Goal: Task Accomplishment & Management: Use online tool/utility

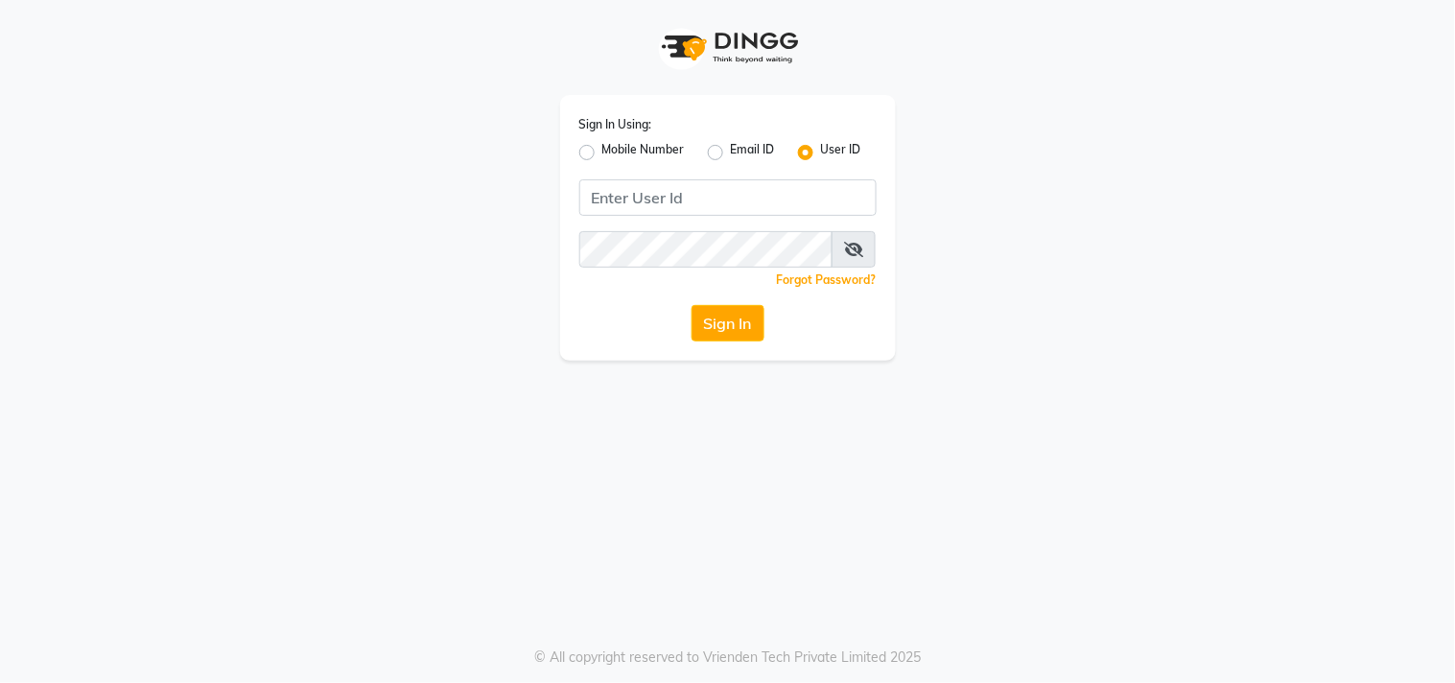
click at [603, 144] on label "Mobile Number" at bounding box center [644, 152] width 83 height 23
click at [603, 144] on input "Mobile Number" at bounding box center [609, 147] width 12 height 12
radio input "true"
radio input "false"
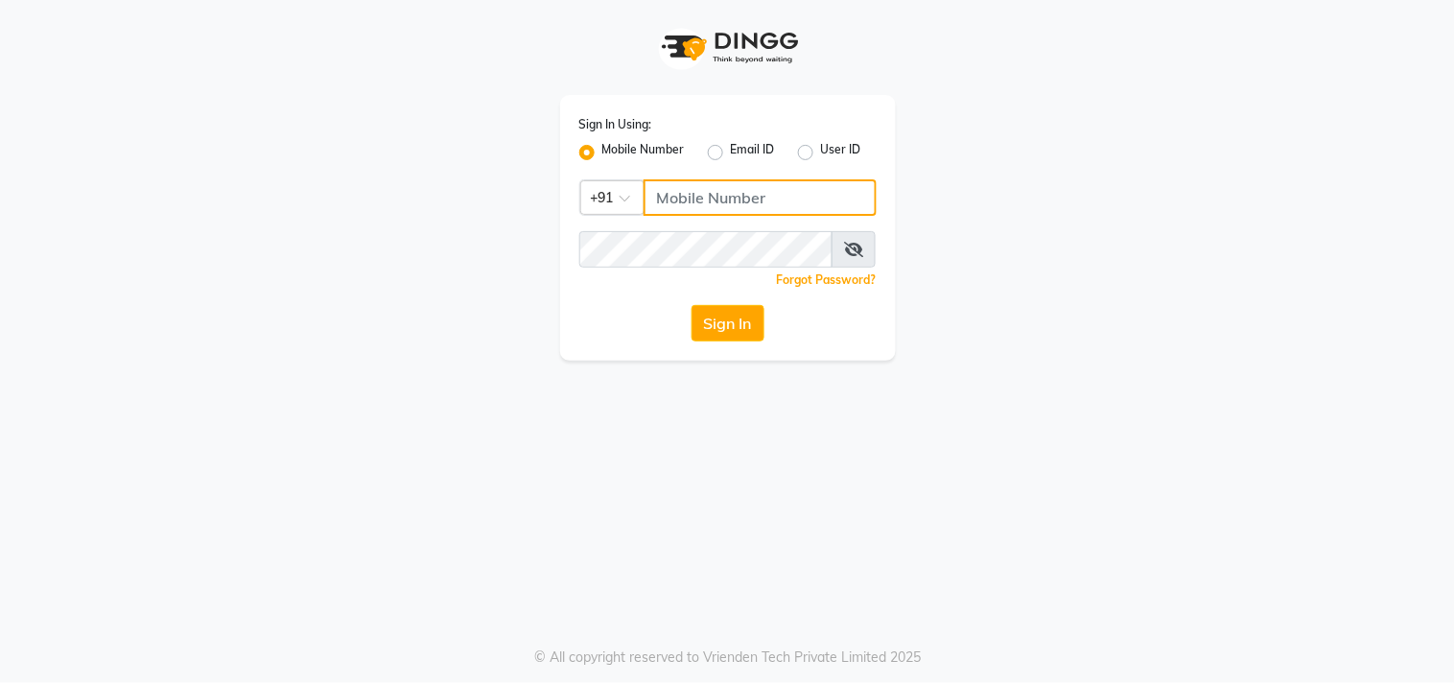
click at [683, 201] on input "Username" at bounding box center [760, 197] width 233 height 36
type input "9052699888"
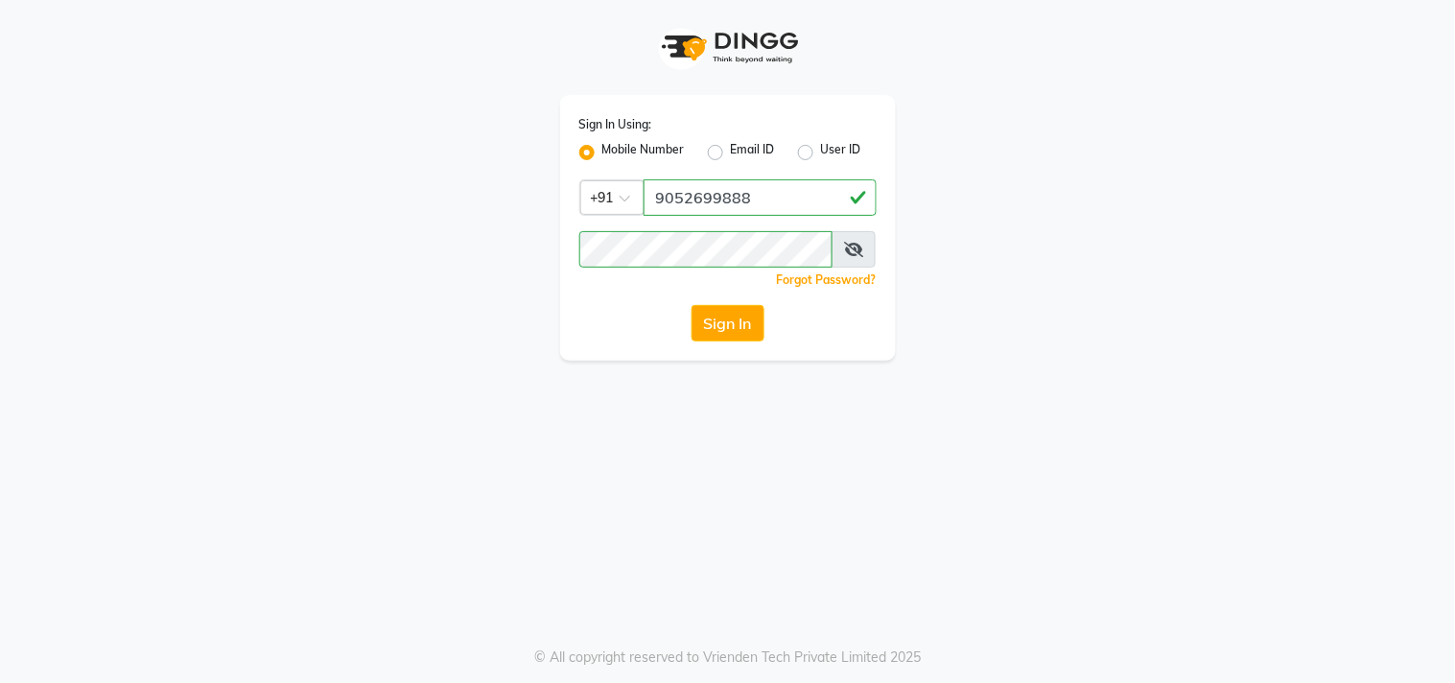
click at [845, 235] on span at bounding box center [854, 249] width 44 height 36
click at [848, 244] on icon at bounding box center [853, 249] width 19 height 15
click at [755, 326] on button "Sign In" at bounding box center [728, 323] width 73 height 36
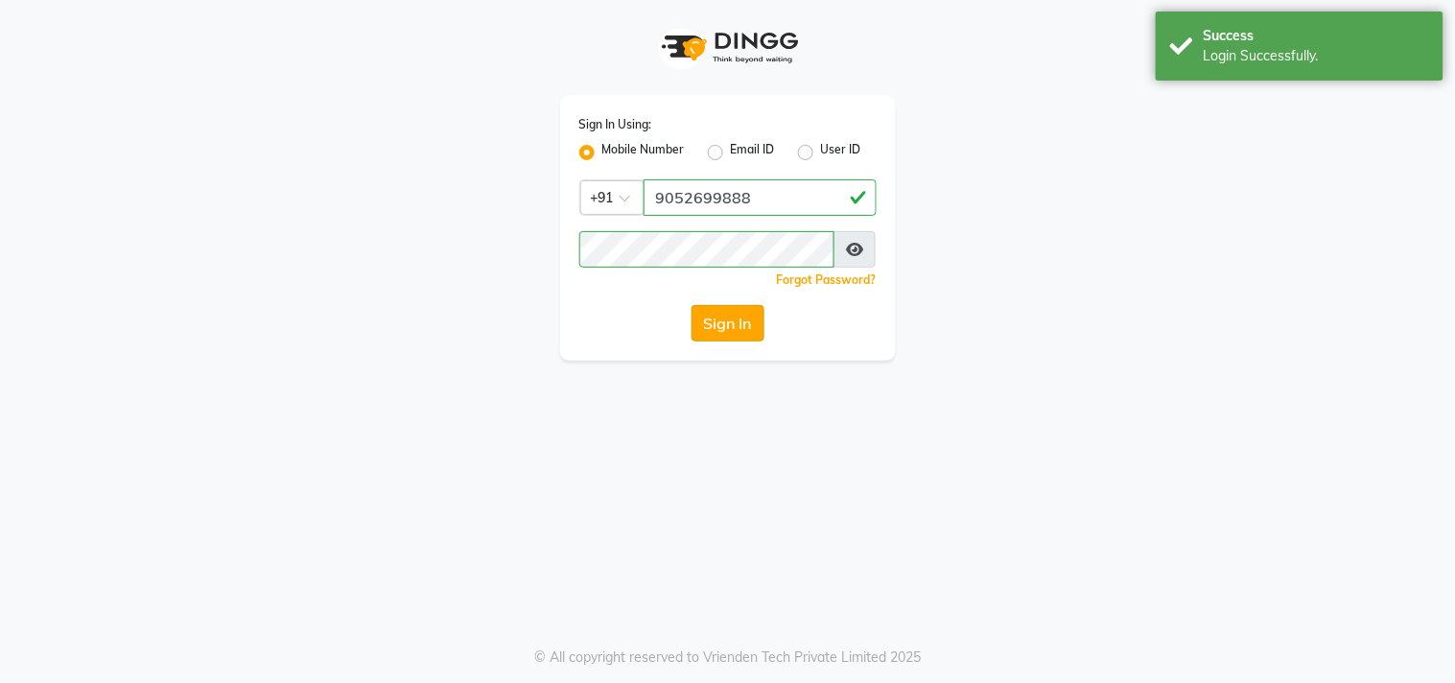
select select "service"
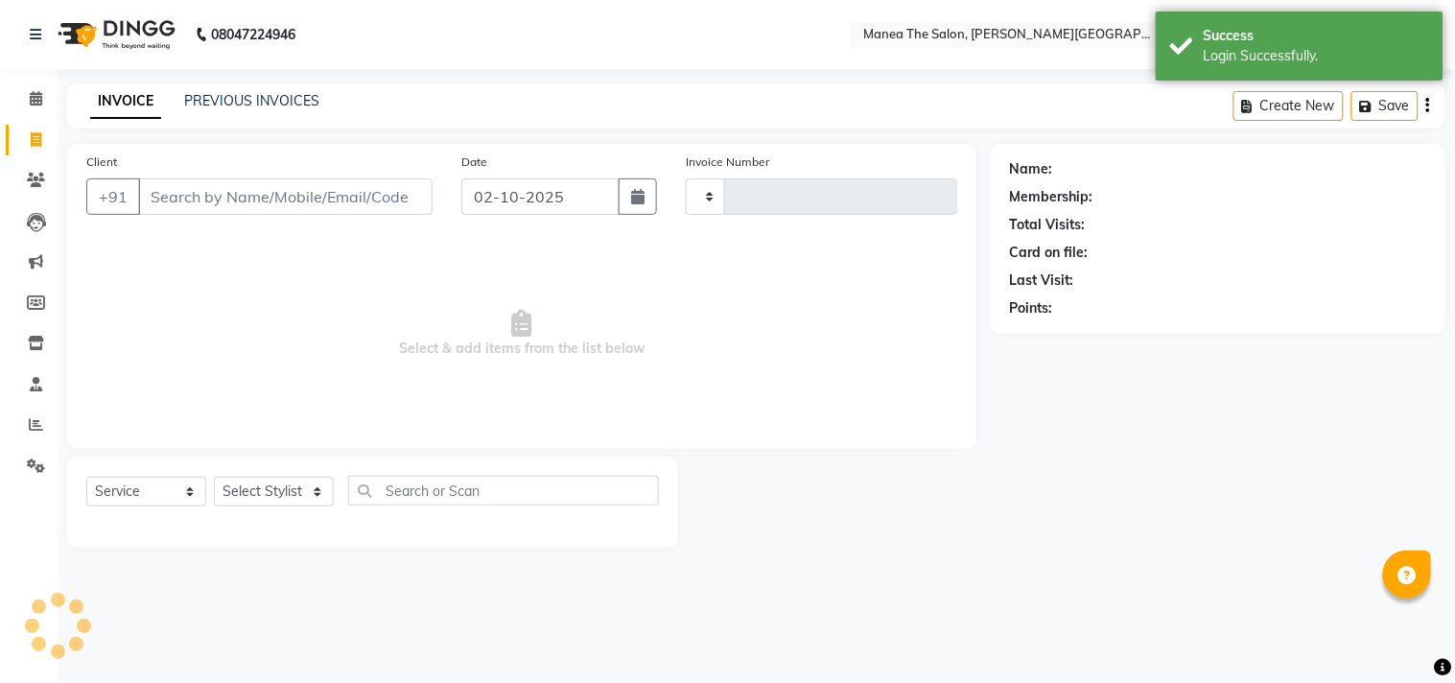
select select "en"
type input "0183"
select select "8903"
click at [363, 208] on input "Client" at bounding box center [285, 196] width 295 height 36
click at [101, 499] on select "Select Service Product Membership Package Voucher Prepaid Gift Card" at bounding box center [146, 492] width 120 height 30
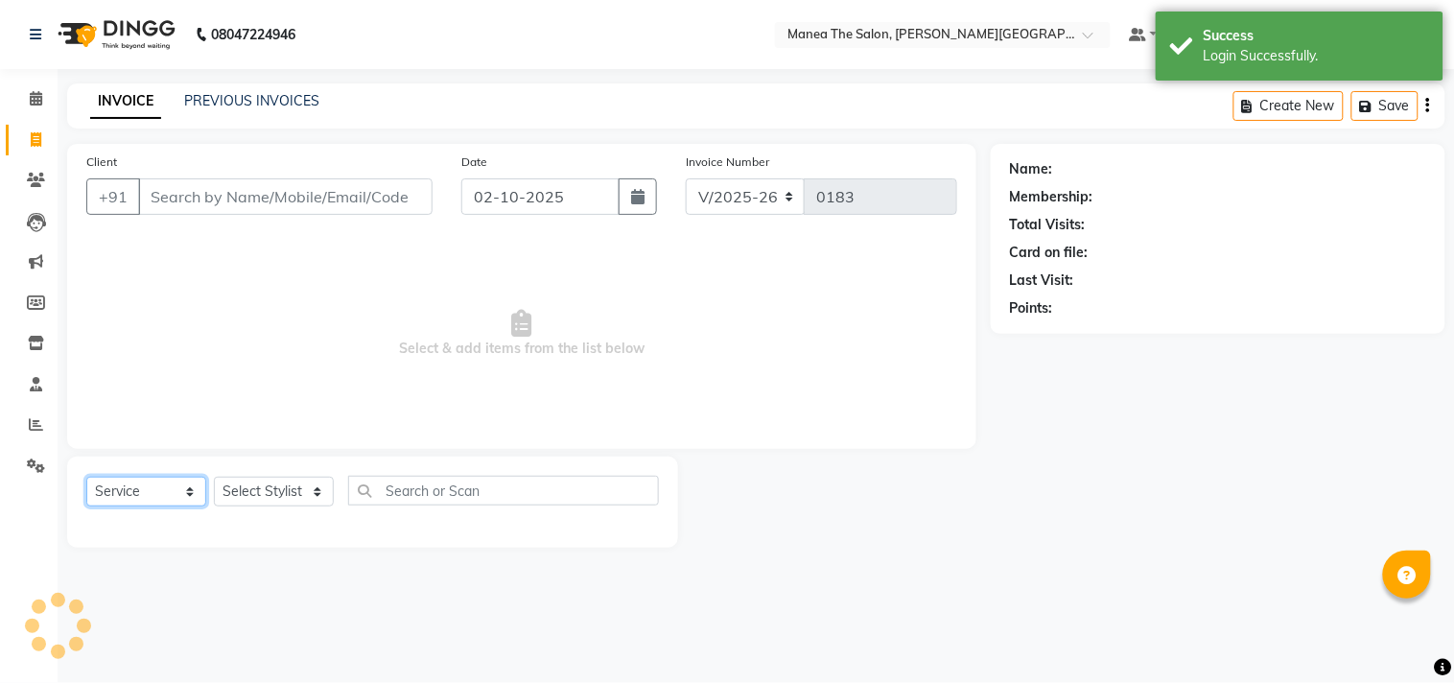
click at [86, 478] on select "Select Service Product Membership Package Voucher Prepaid Gift Card" at bounding box center [146, 492] width 120 height 30
click at [285, 485] on select "Select Stylist" at bounding box center [274, 492] width 120 height 30
select select "90109"
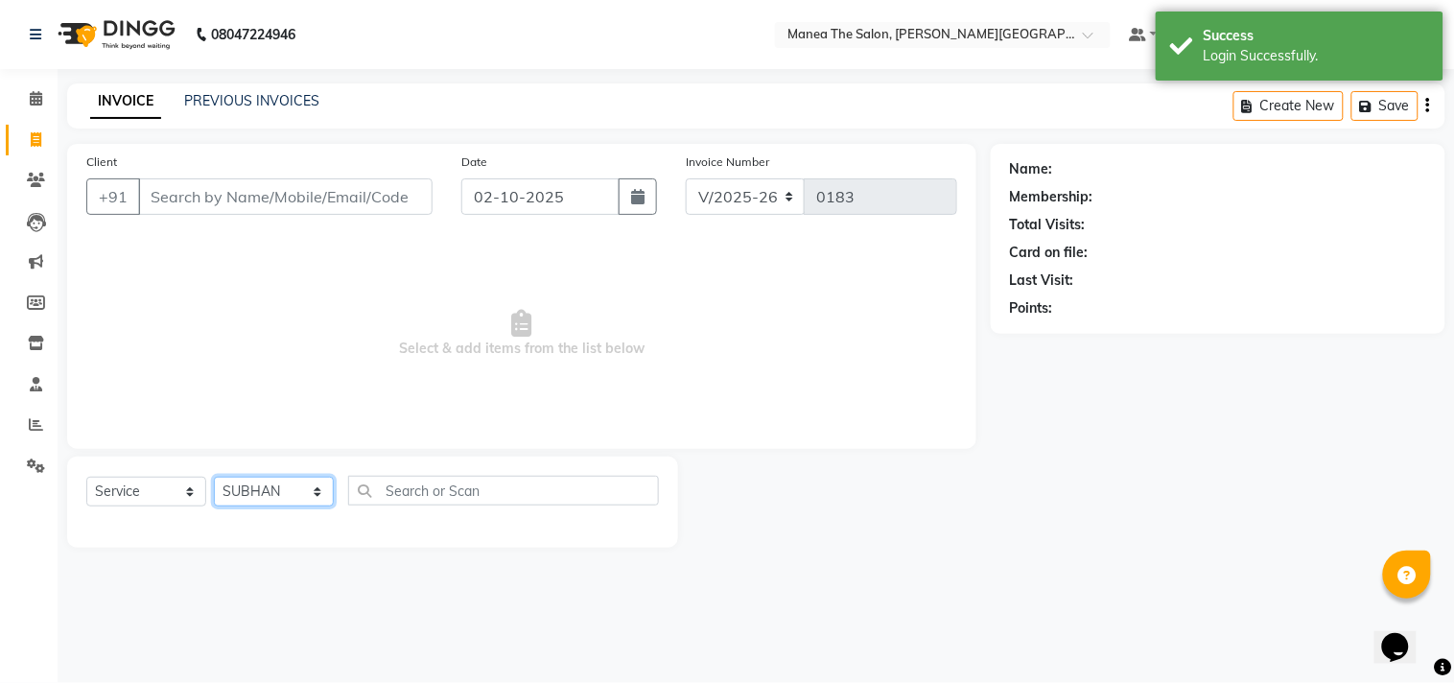
click at [214, 478] on select "Select Stylist [PERSON_NAME] Manager [PERSON_NAME] [PERSON_NAME] NO STYLIST [PE…" at bounding box center [274, 492] width 120 height 30
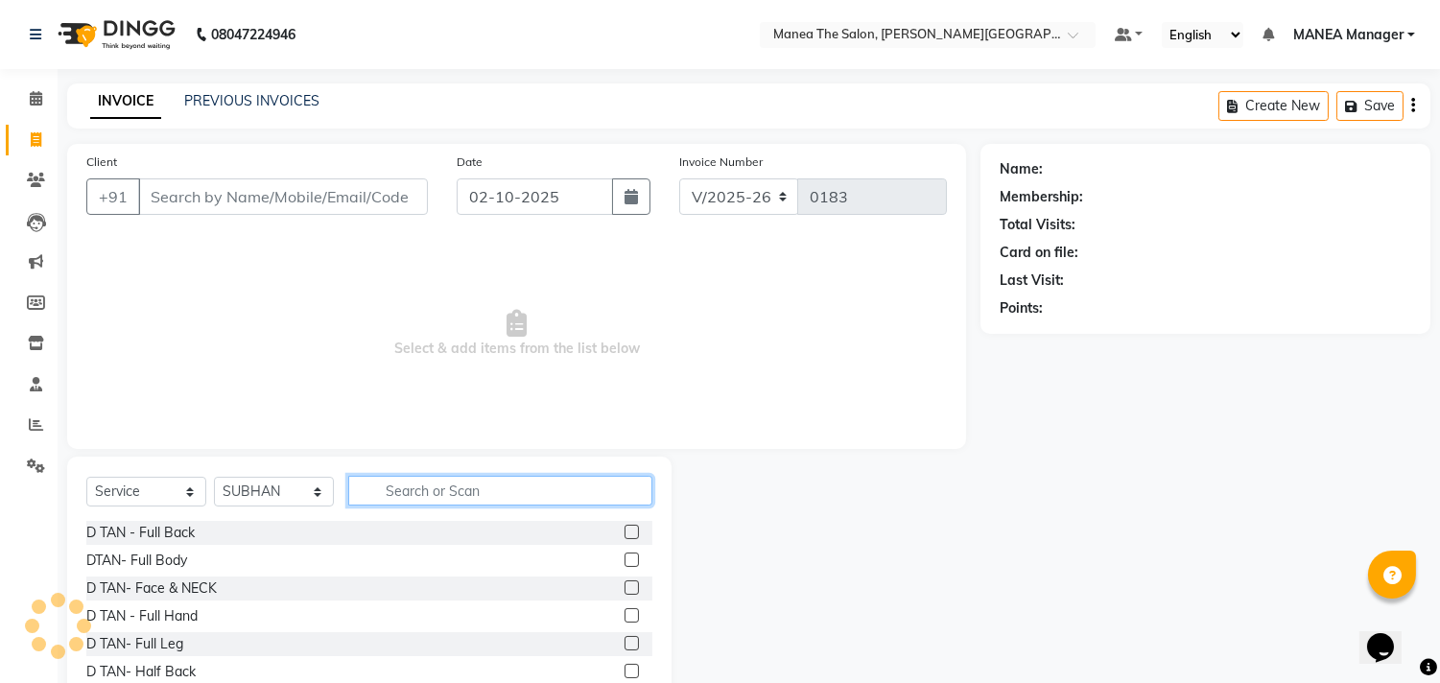
click at [551, 481] on input "text" at bounding box center [500, 491] width 304 height 30
type input "BODY"
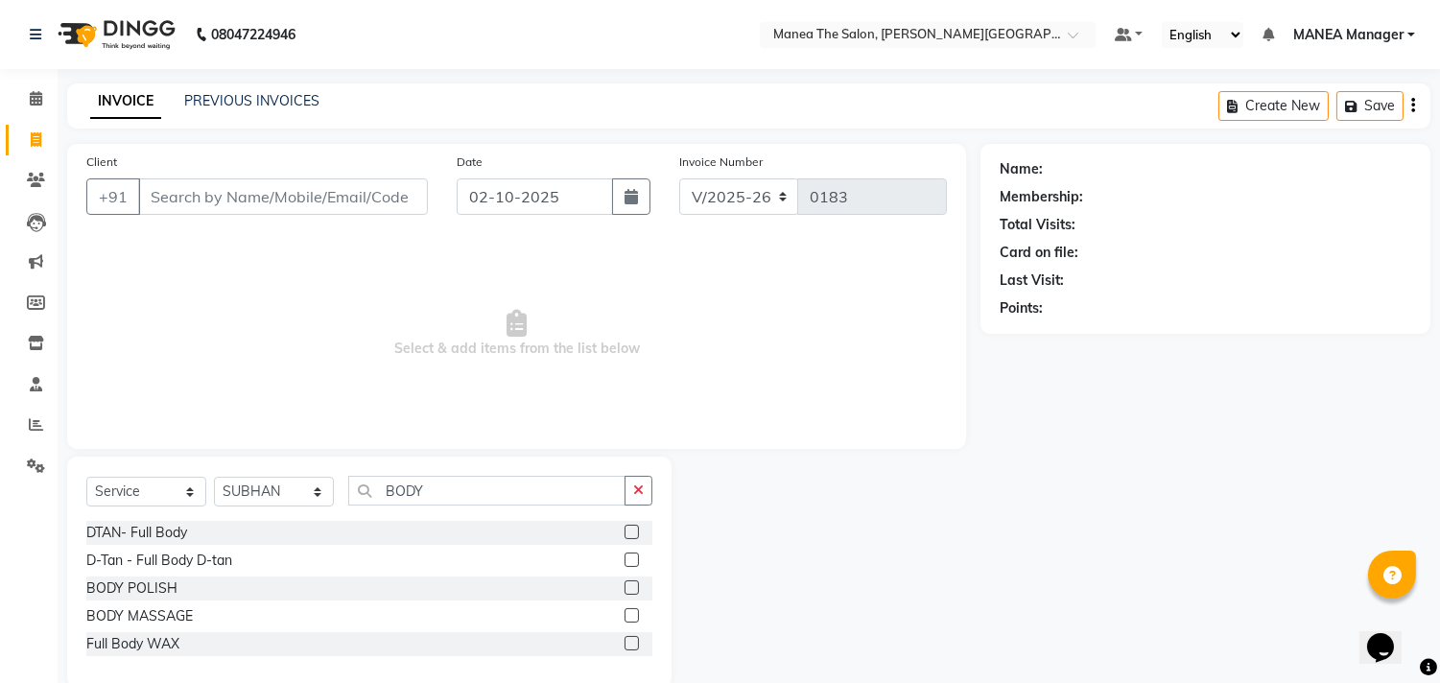
click at [272, 608] on div "BODY MASSAGE" at bounding box center [369, 616] width 566 height 24
click at [629, 612] on label at bounding box center [632, 615] width 14 height 14
click at [629, 612] on input "checkbox" at bounding box center [631, 616] width 12 height 12
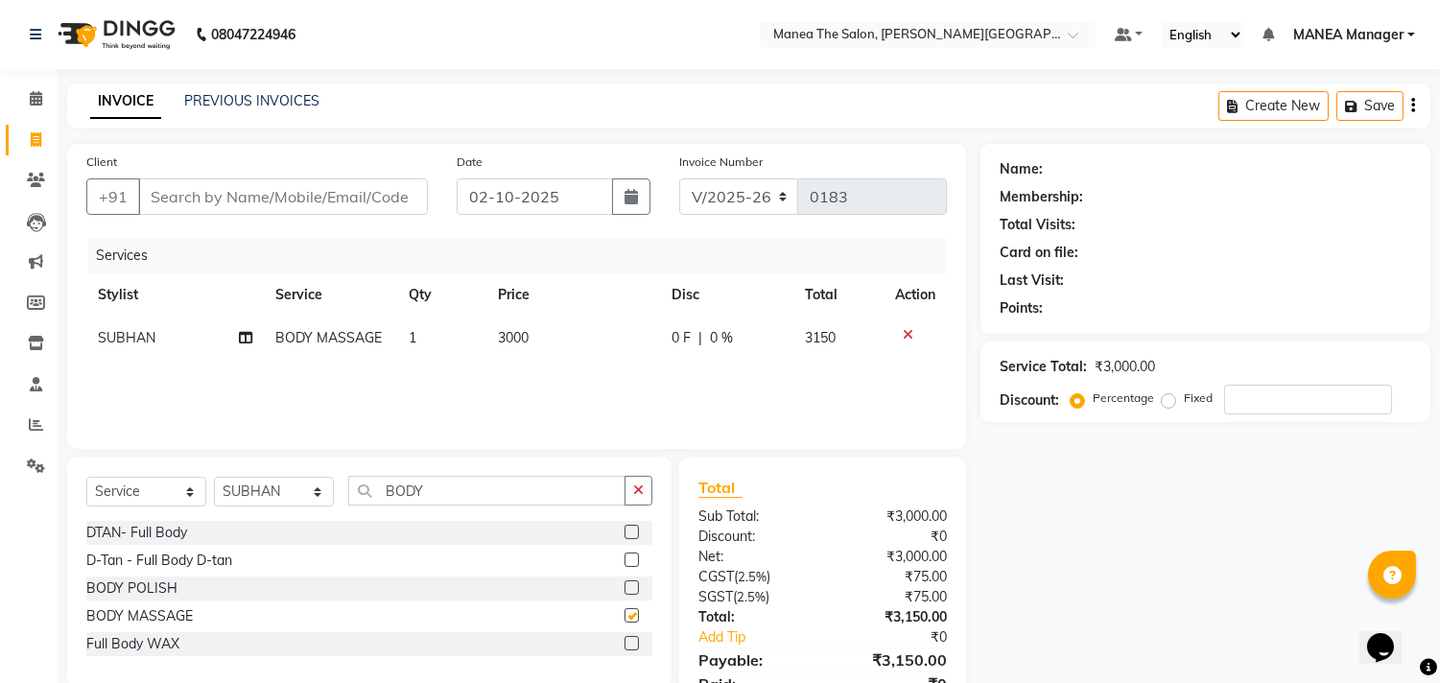
checkbox input "false"
click at [264, 188] on input "Client" at bounding box center [283, 196] width 290 height 36
